Goal: Check status: Check status

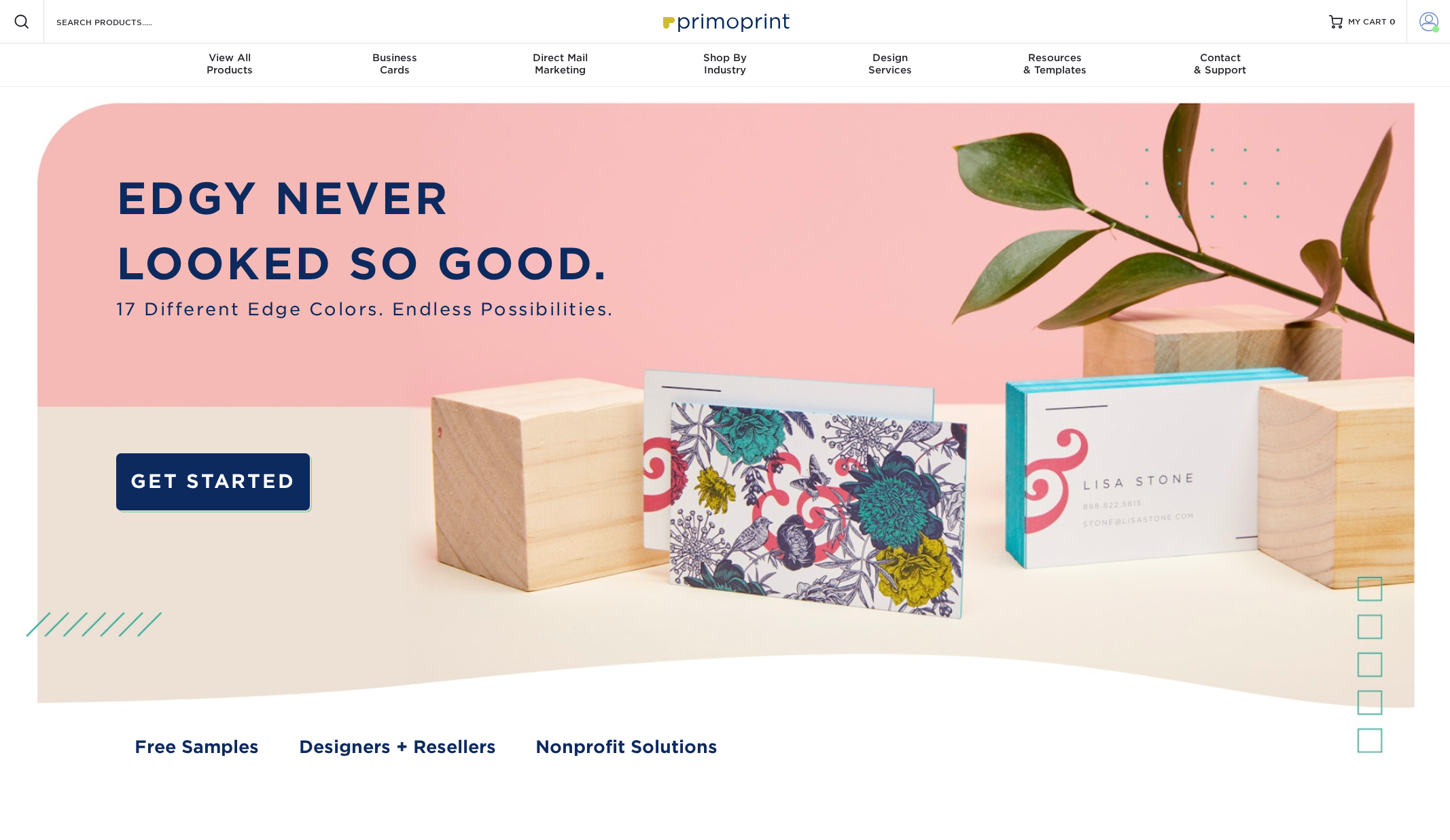
click at [1423, 17] on span at bounding box center [1429, 21] width 19 height 19
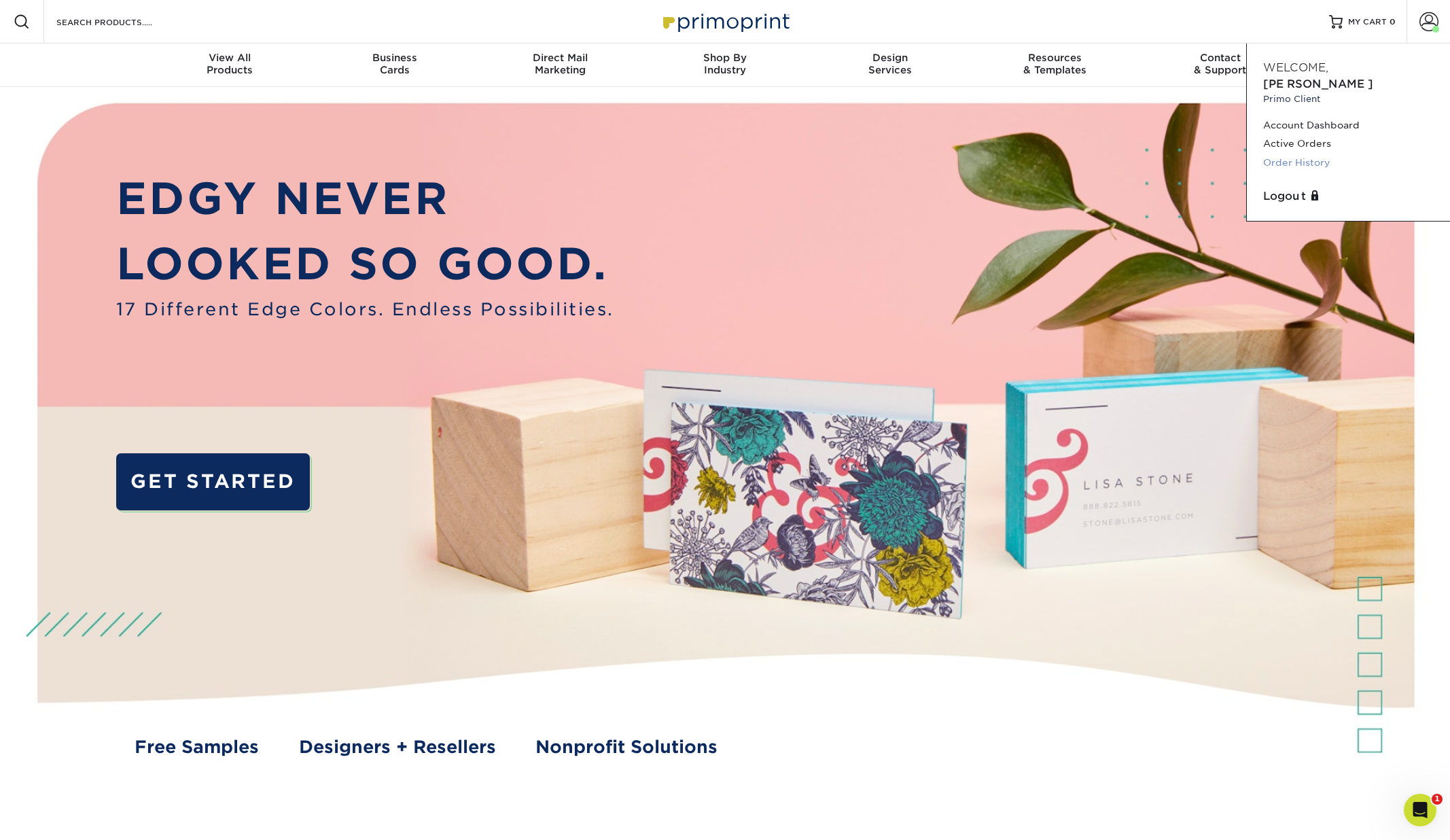
click at [1286, 154] on link "Order History" at bounding box center [1348, 163] width 171 height 19
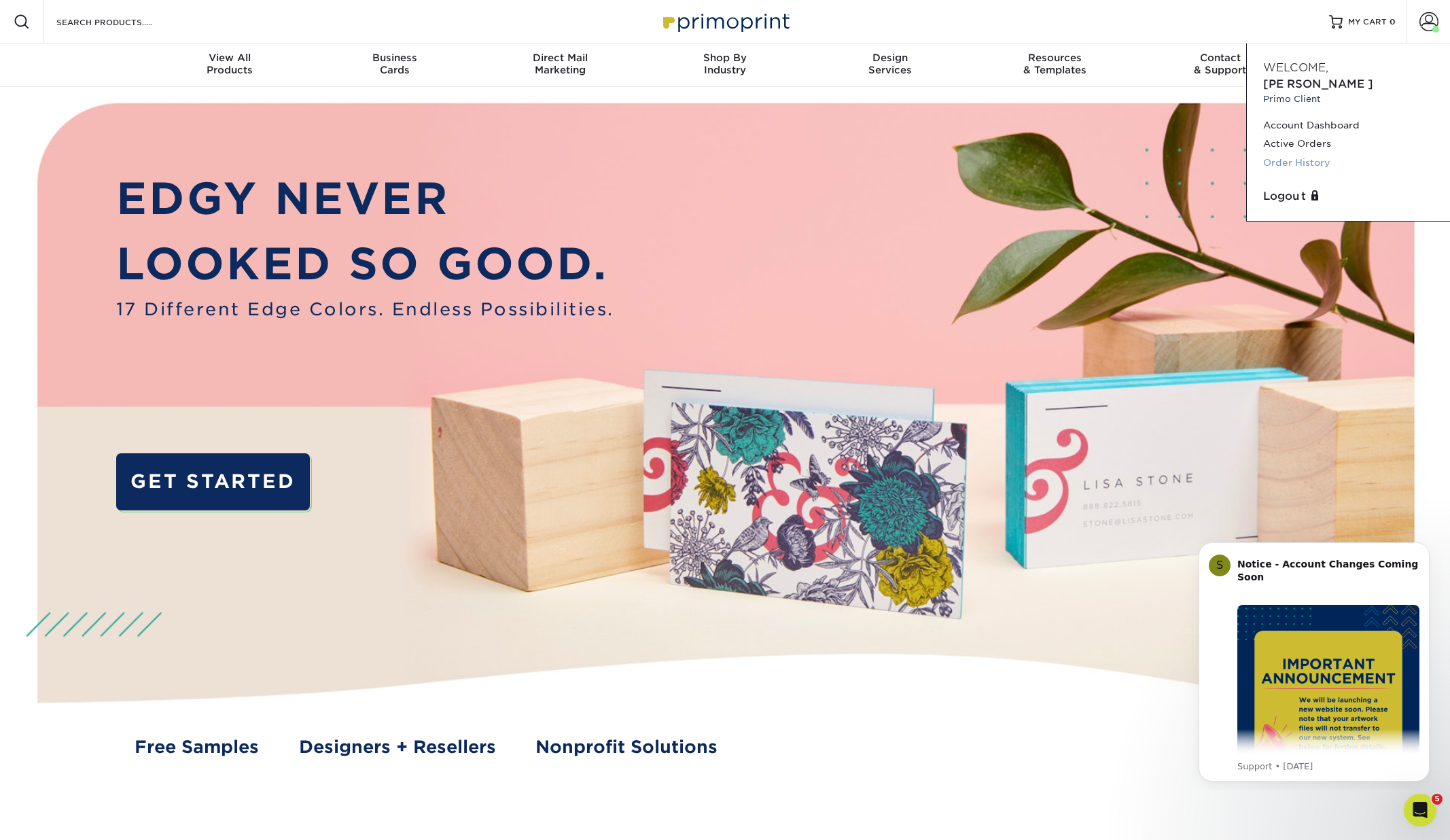
click at [1286, 154] on link "Order History" at bounding box center [1348, 163] width 171 height 19
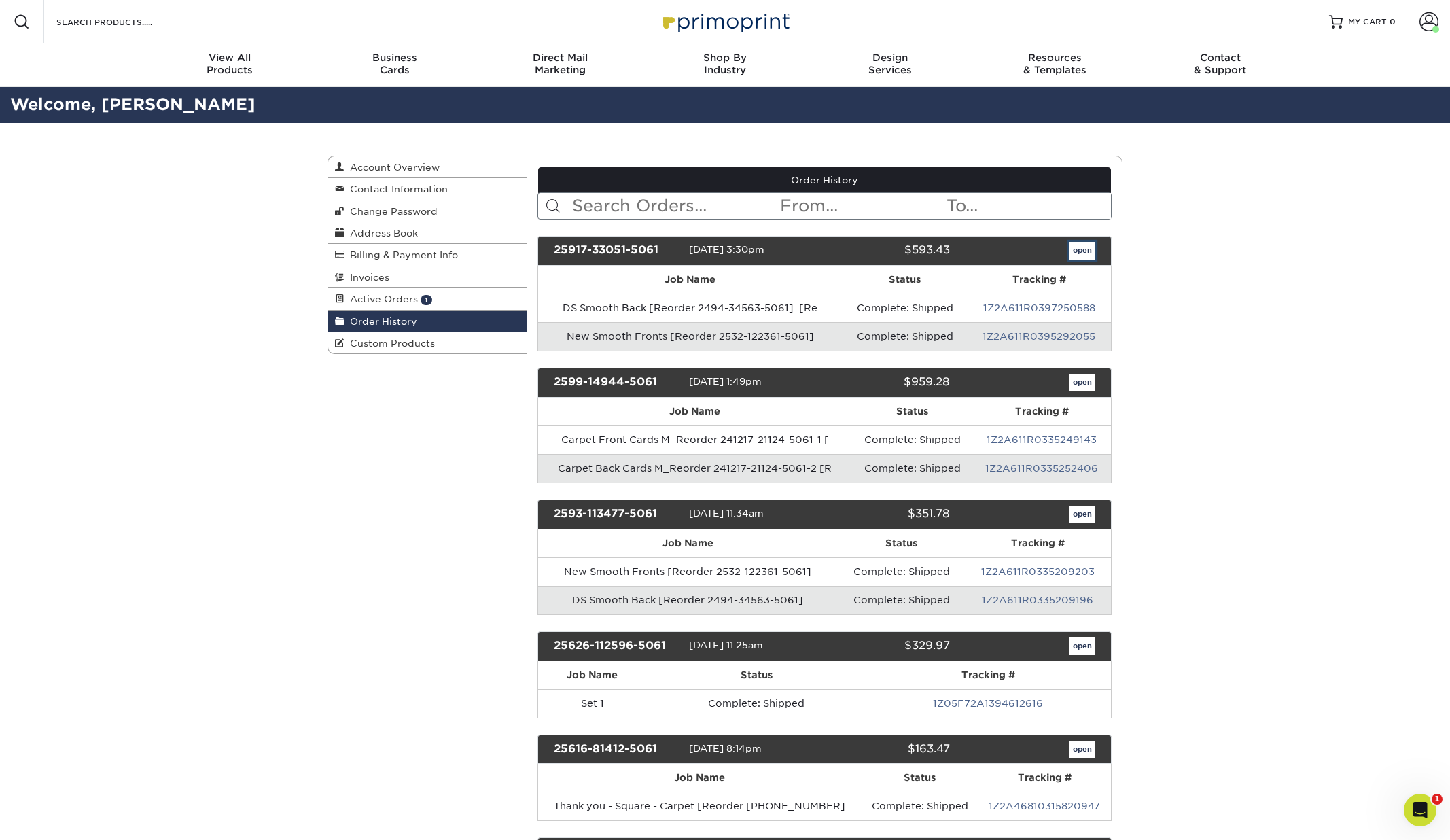
click at [1081, 254] on link "open" at bounding box center [1082, 251] width 26 height 18
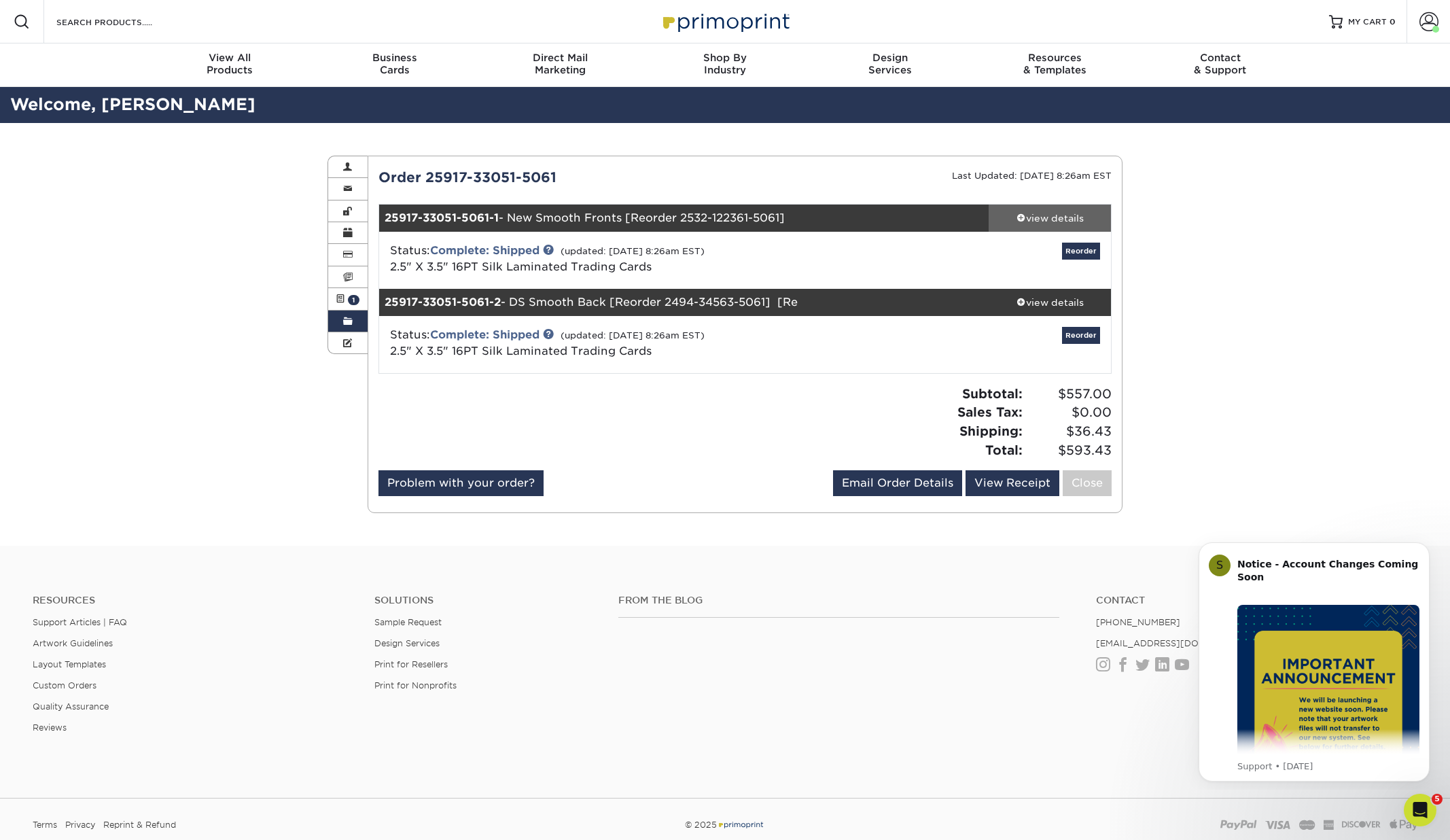
click at [1047, 204] on link "view details" at bounding box center [1050, 218] width 122 height 27
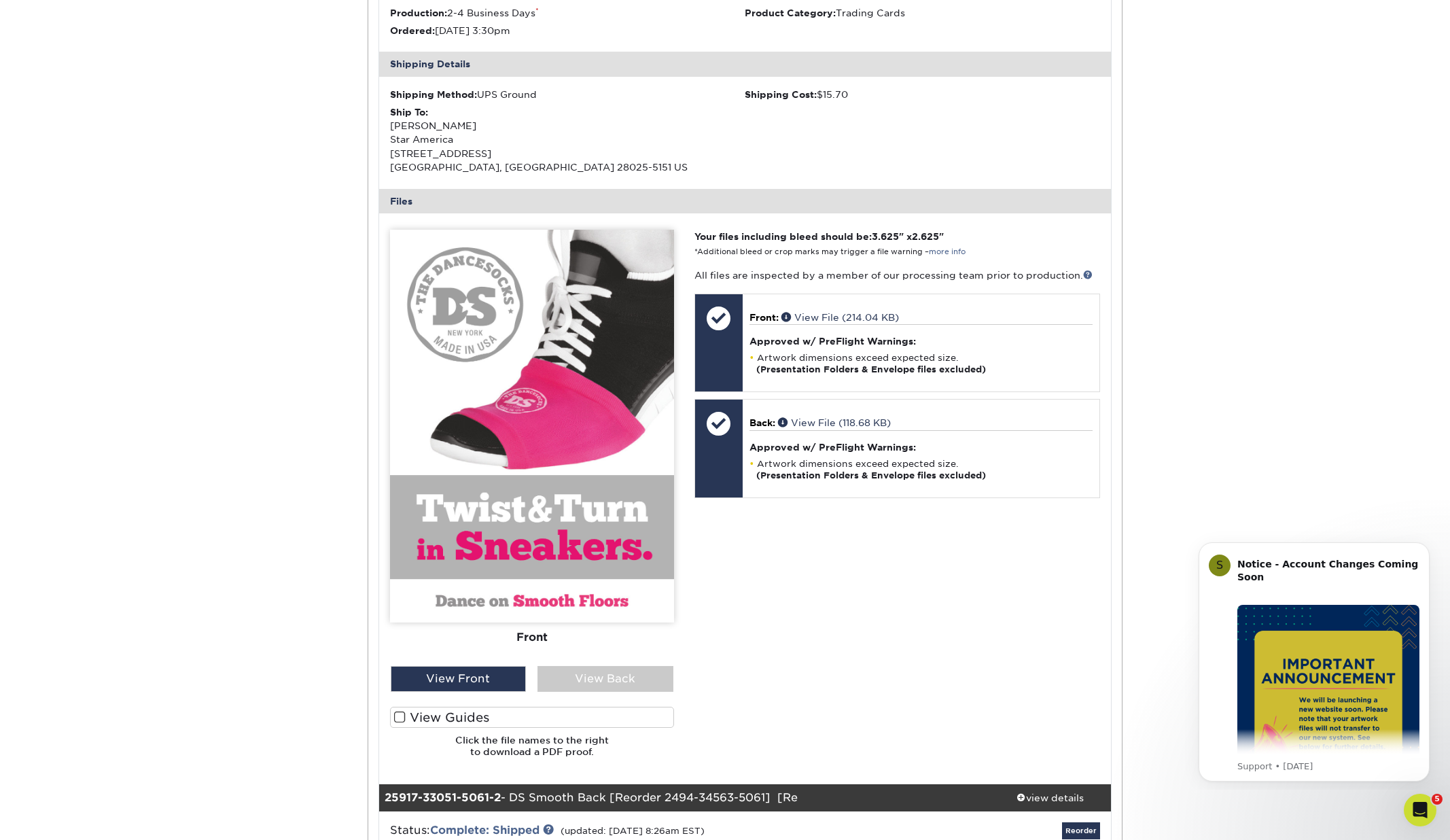
scroll to position [395, 0]
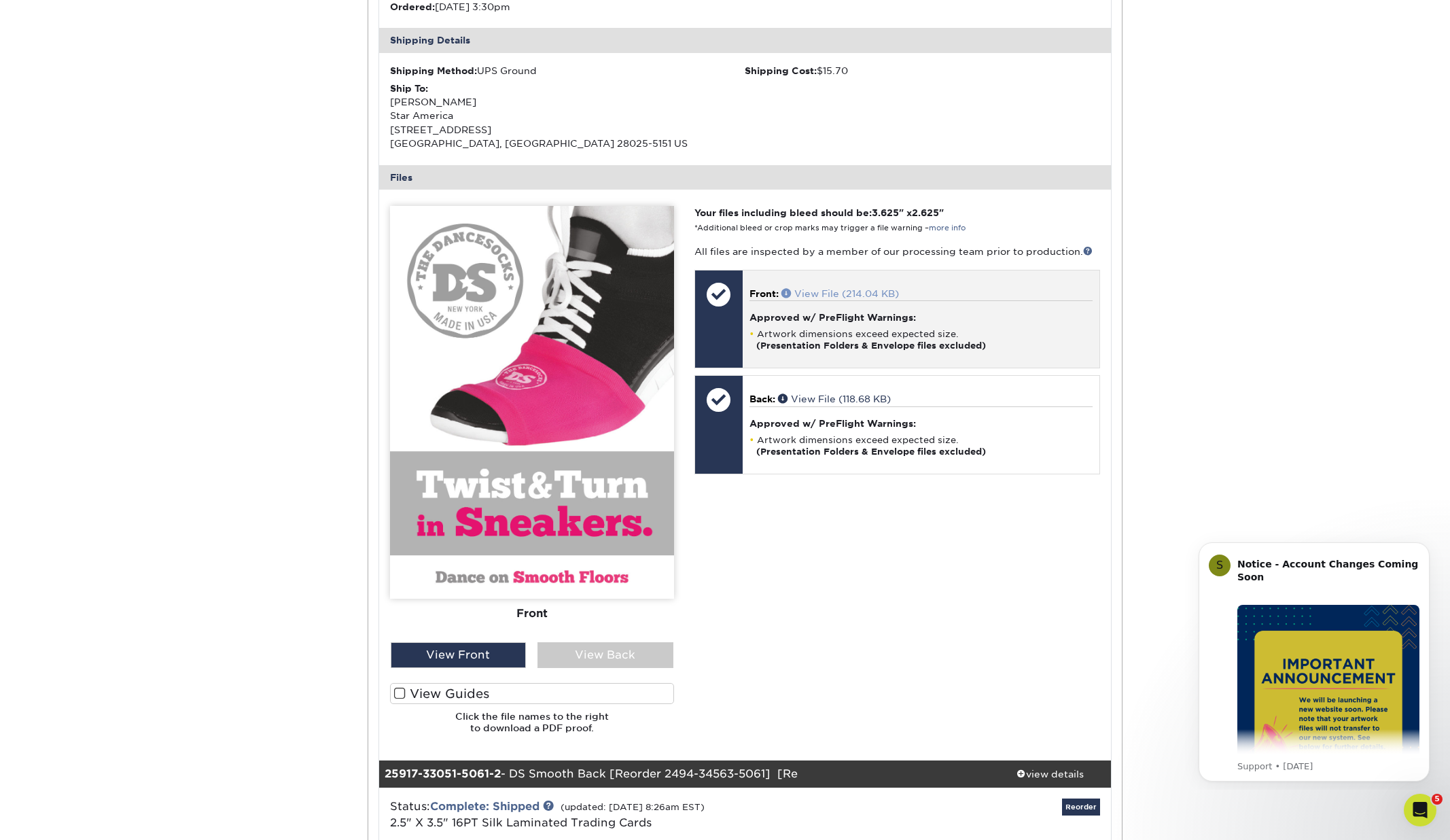
click at [826, 290] on link "View File (214.04 KB)" at bounding box center [840, 293] width 117 height 11
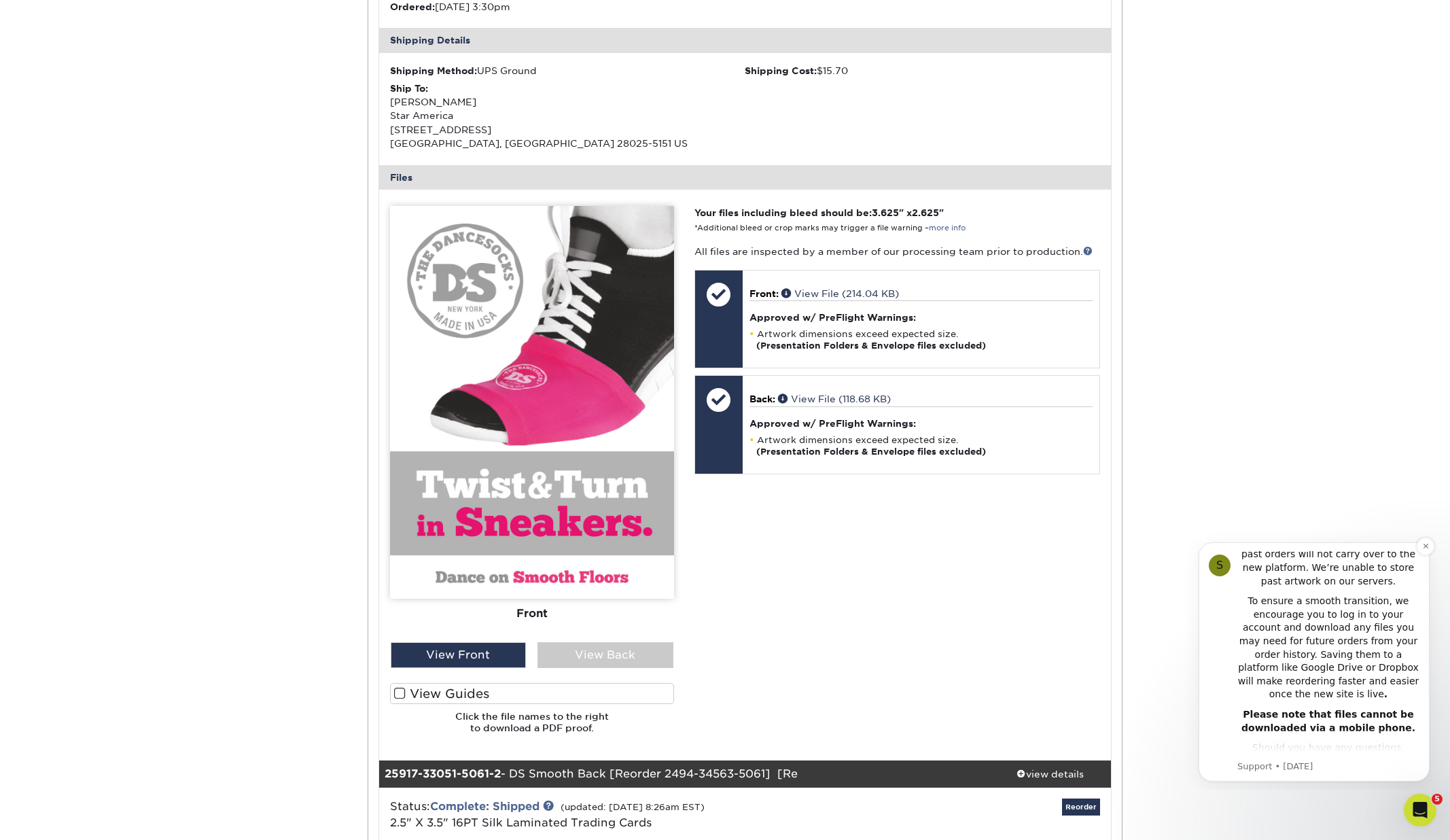
scroll to position [345, 0]
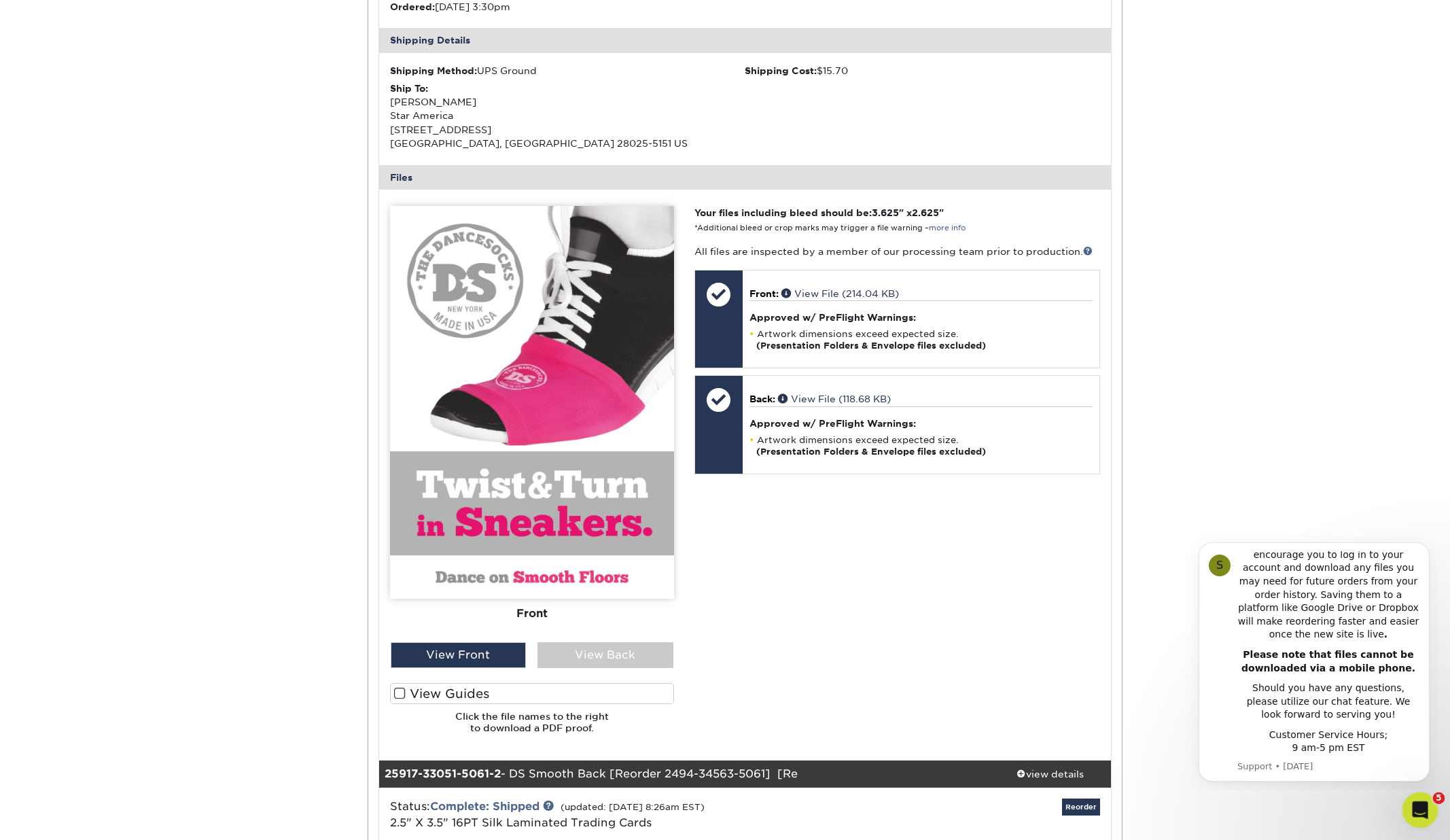
click at [1415, 802] on icon "Open Intercom Messenger" at bounding box center [1418, 808] width 22 height 22
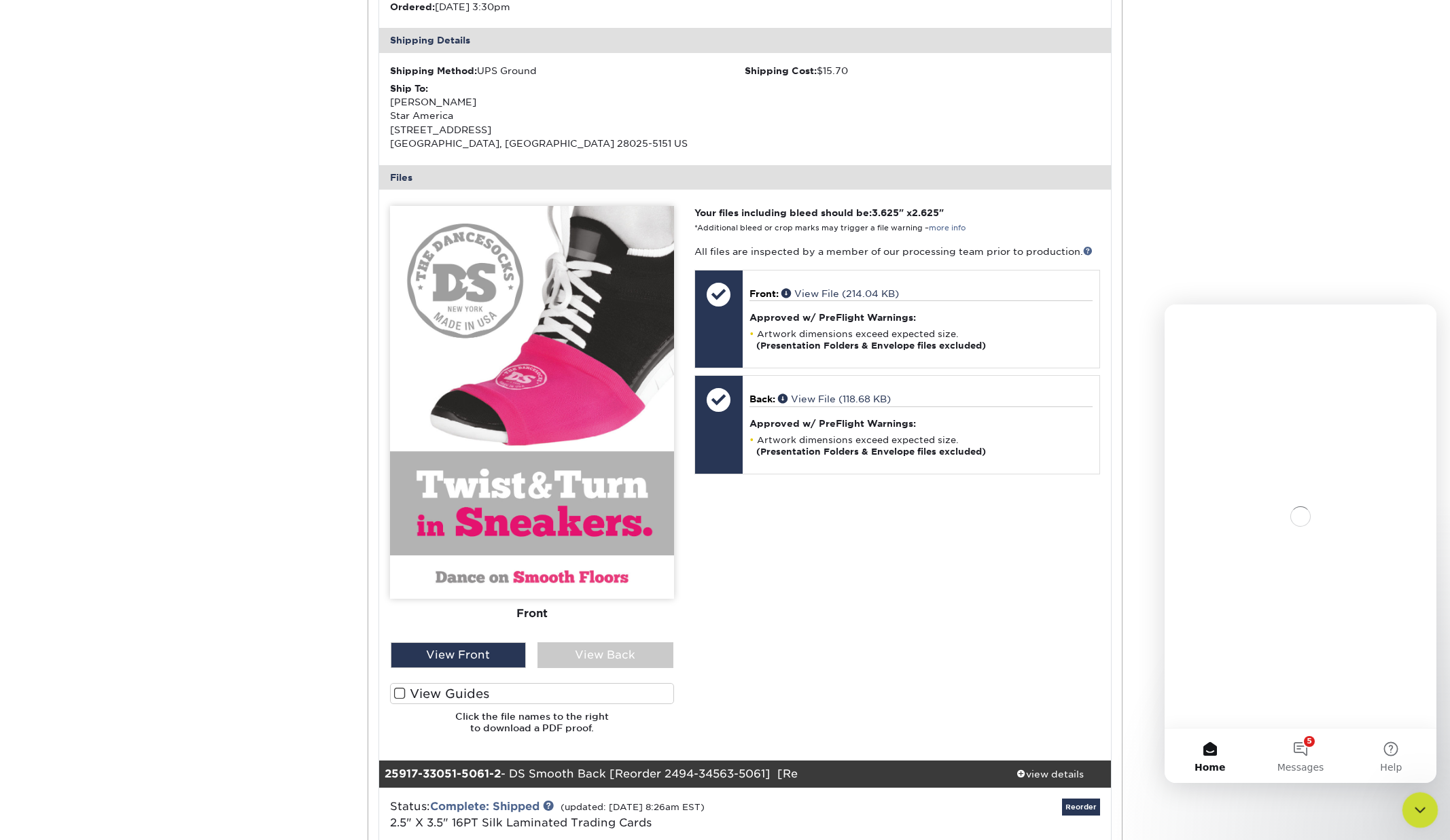
scroll to position [0, 0]
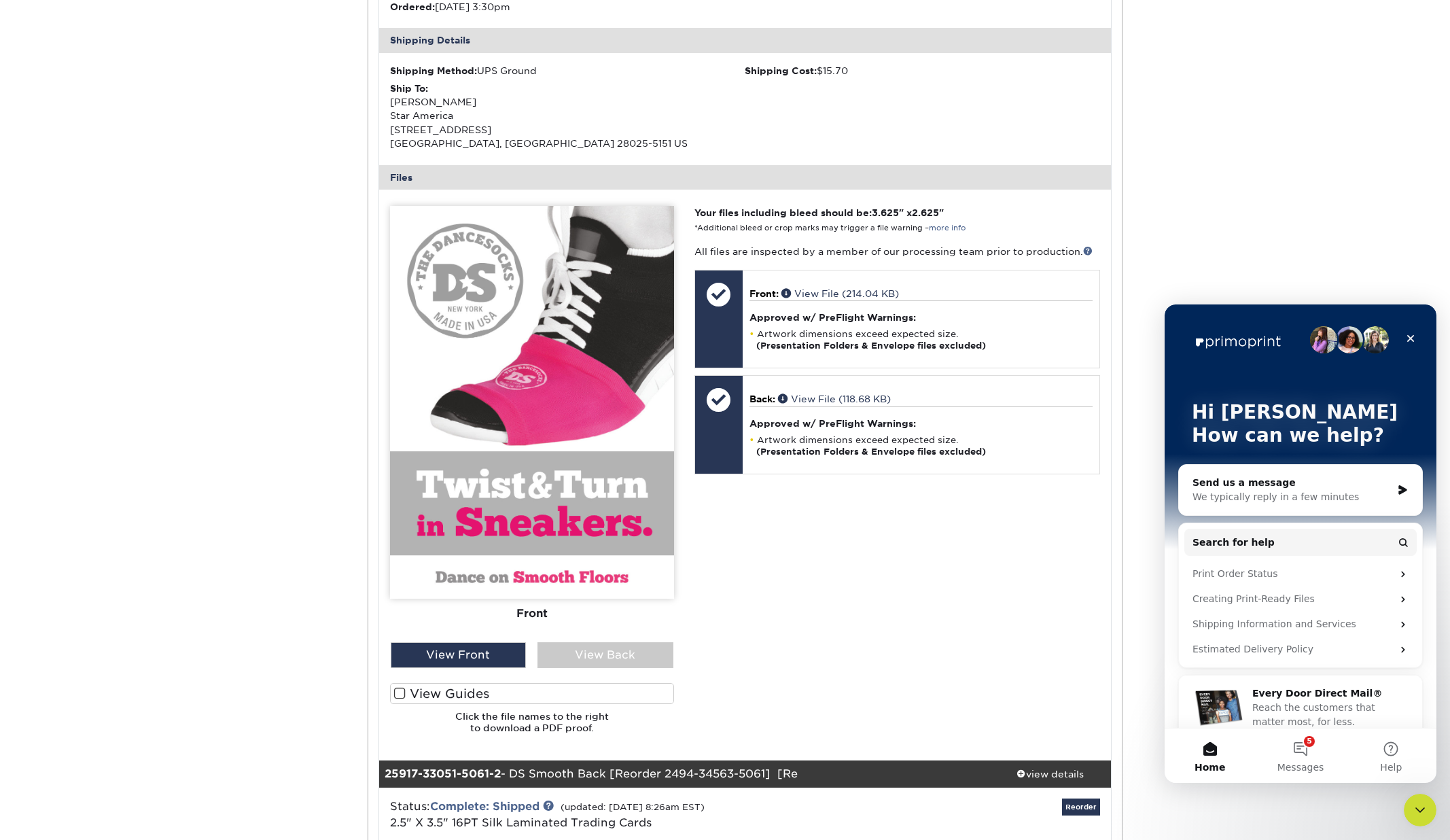
click at [1305, 493] on div "We typically reply in a few minutes" at bounding box center [1292, 497] width 199 height 14
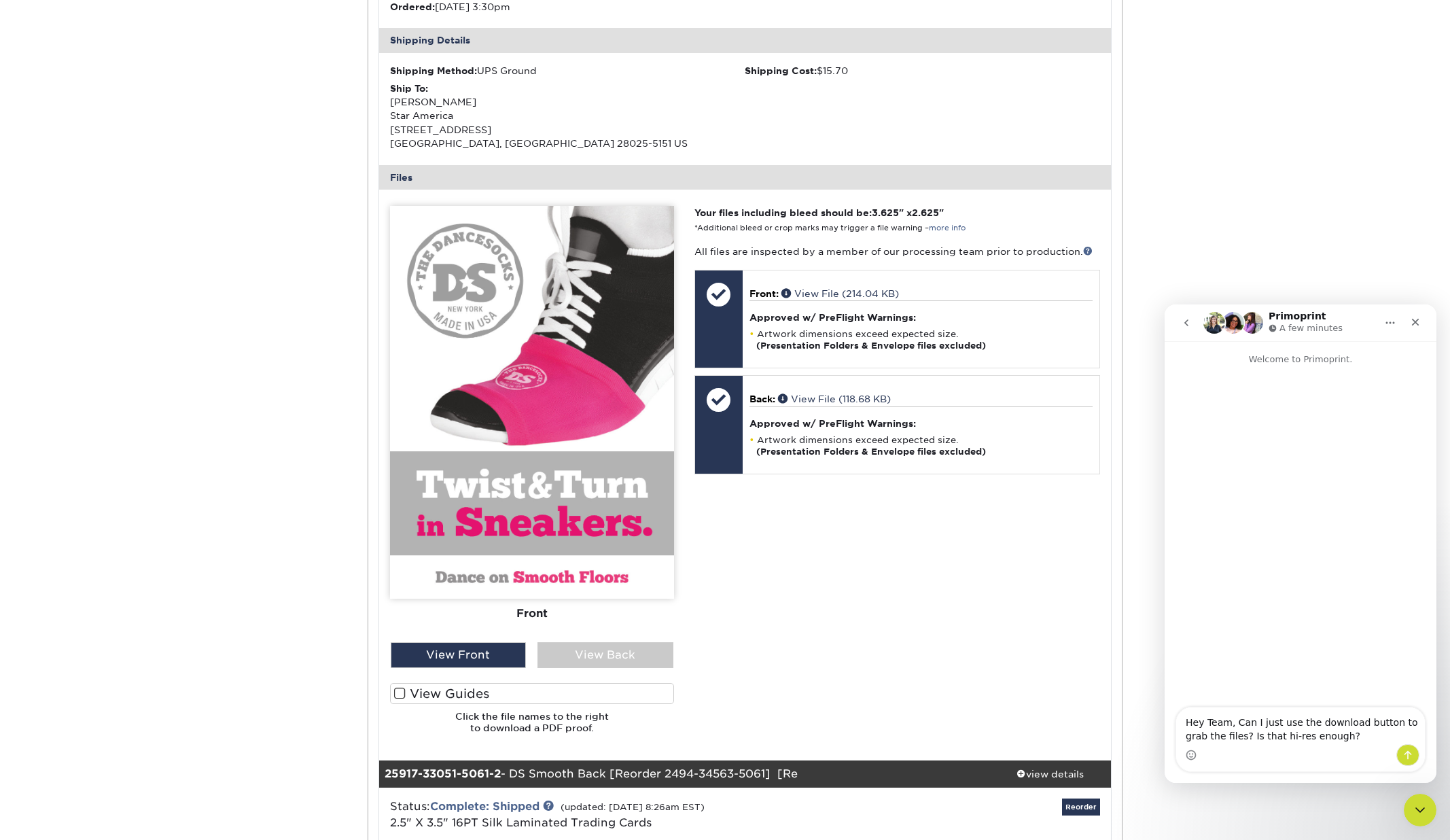
type textarea "Hey Team, Can I just use the download button to grab the files? Is that hi-res …"
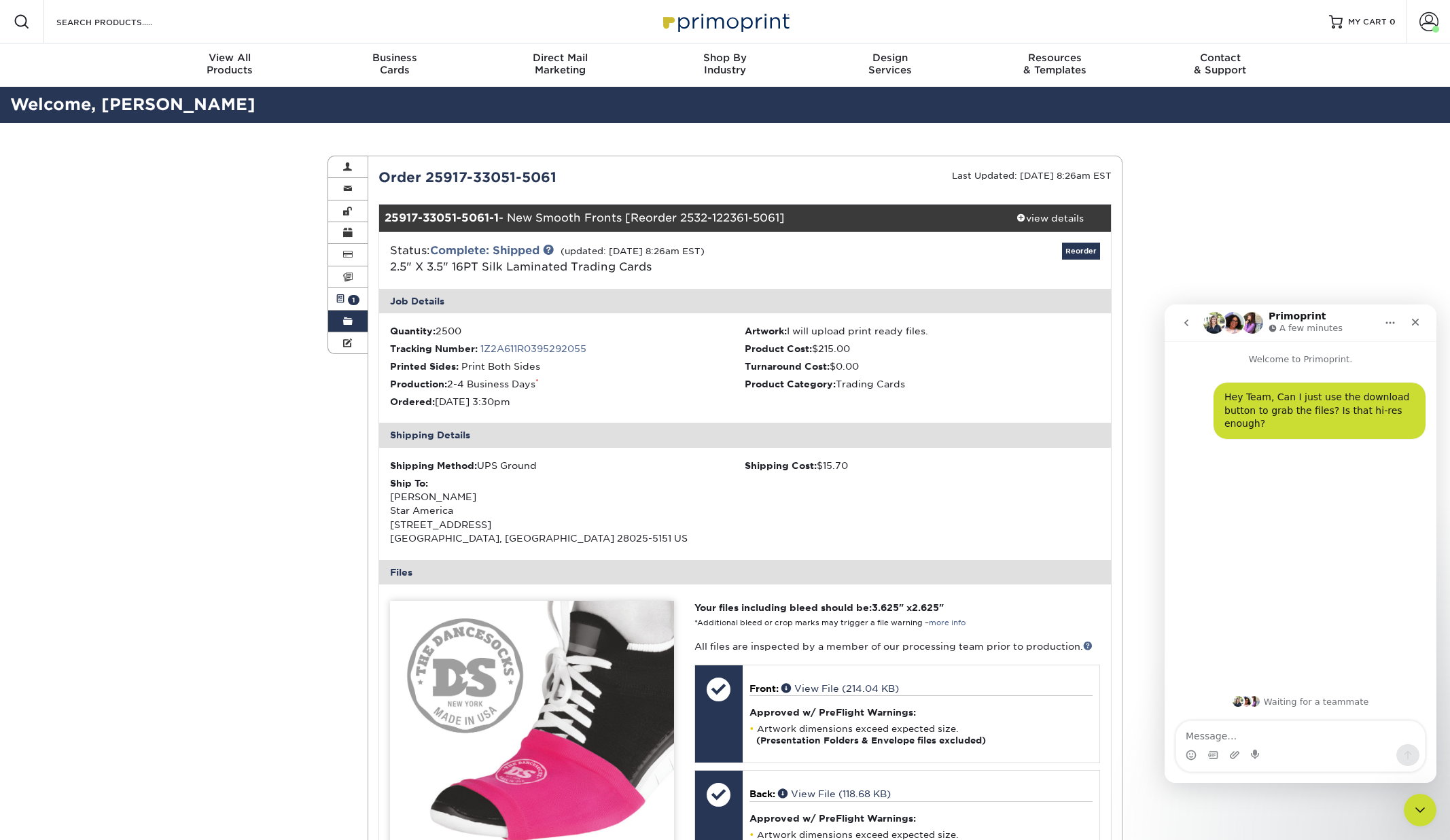
click at [347, 300] on link "Active Orders 1" at bounding box center [347, 299] width 39 height 22
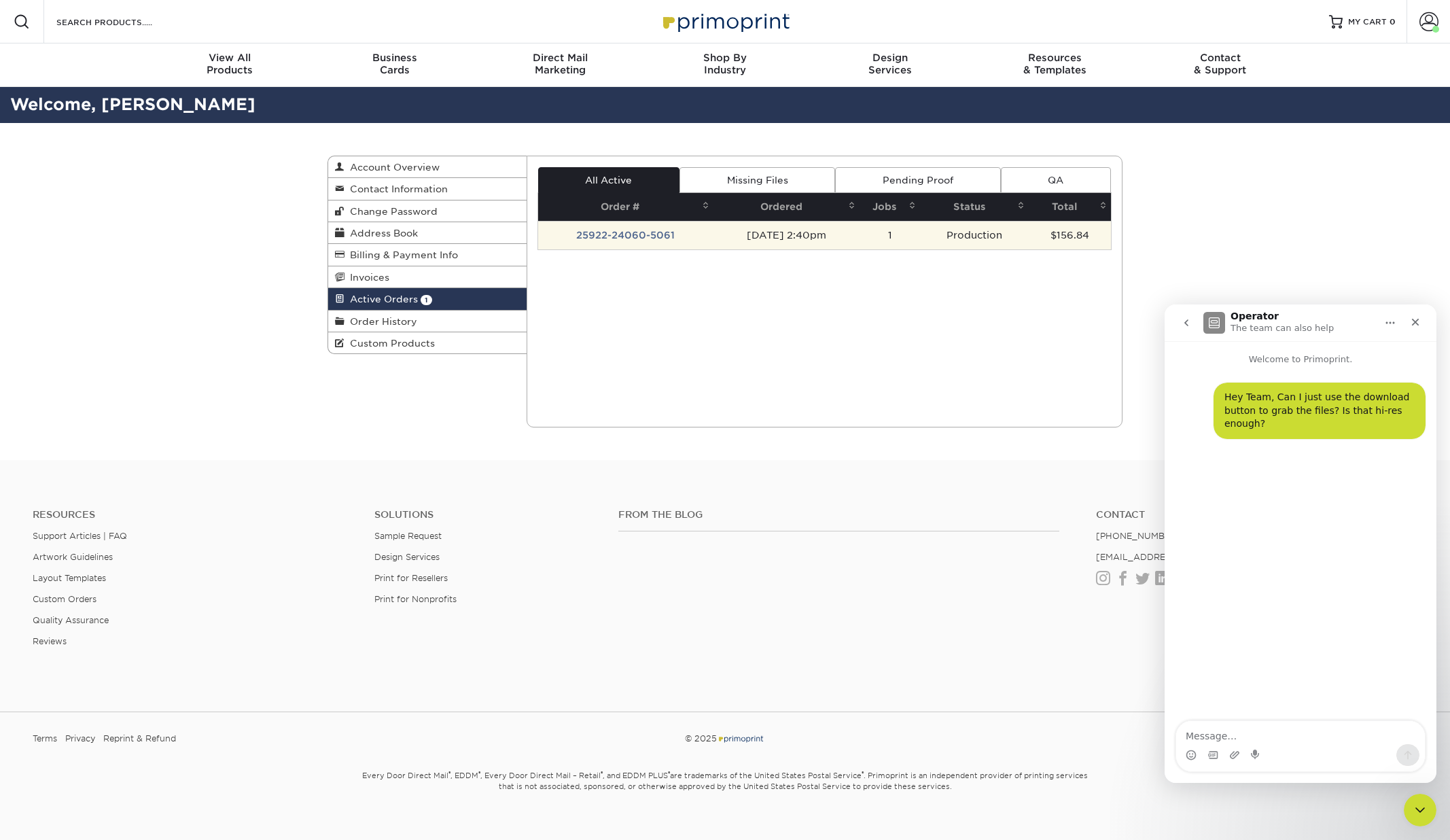
click at [614, 229] on td "25922-24060-5061" at bounding box center [626, 235] width 176 height 28
